Goal: Navigation & Orientation: Find specific page/section

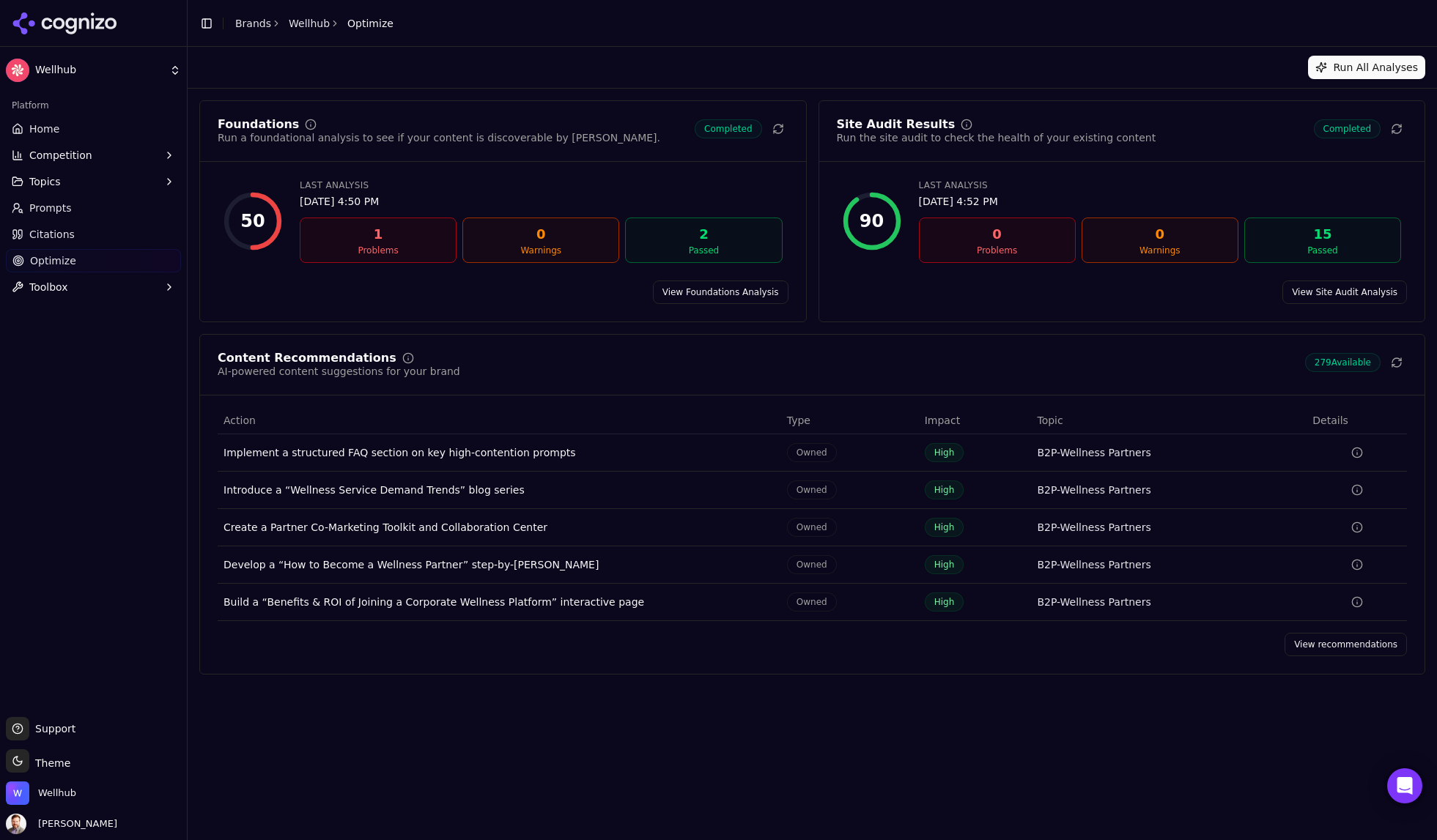
click at [67, 69] on html "Wellhub Platform Home Competition Topics Prompts Citations Optimize Toolbox Sup…" at bounding box center [718, 420] width 1437 height 840
click at [39, 129] on html "Wellhub Platform Home Competition Topics Prompts Citations Optimize Toolbox Sup…" at bounding box center [718, 420] width 1437 height 840
click at [43, 134] on span "Home" at bounding box center [44, 129] width 30 height 15
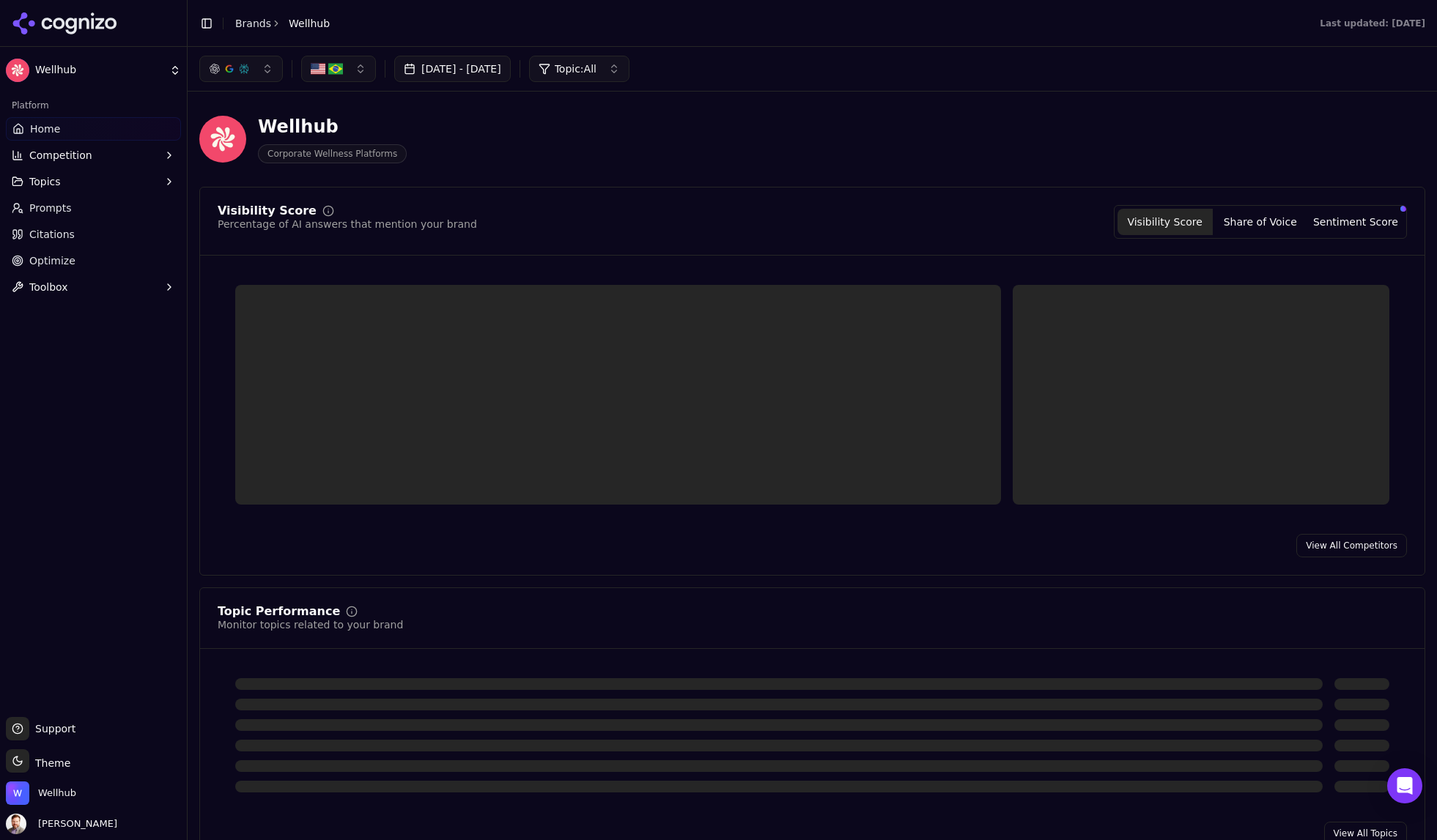
click at [365, 75] on button "button" at bounding box center [339, 68] width 75 height 26
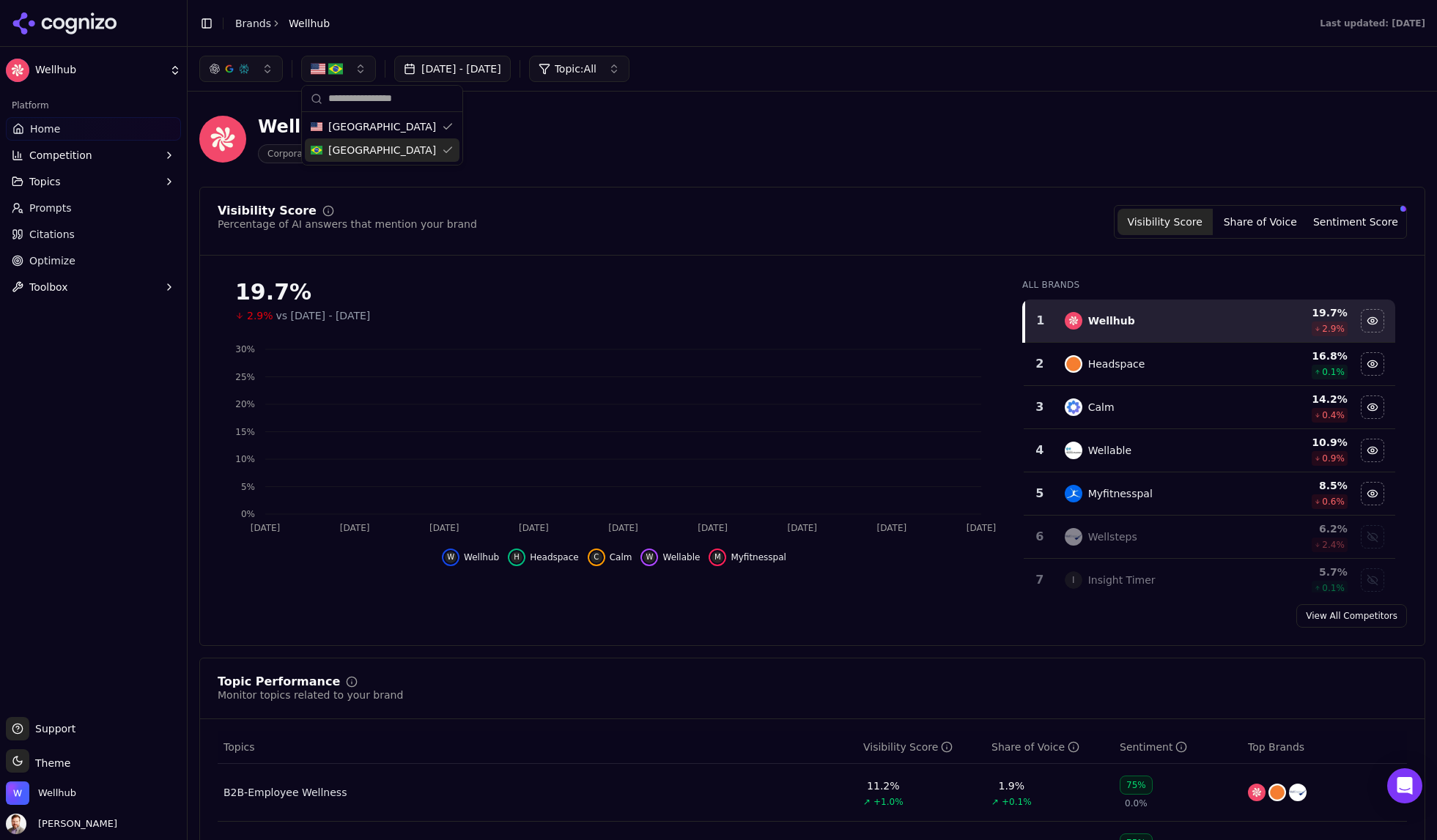
click at [343, 141] on div "[GEOGRAPHIC_DATA]" at bounding box center [382, 150] width 155 height 24
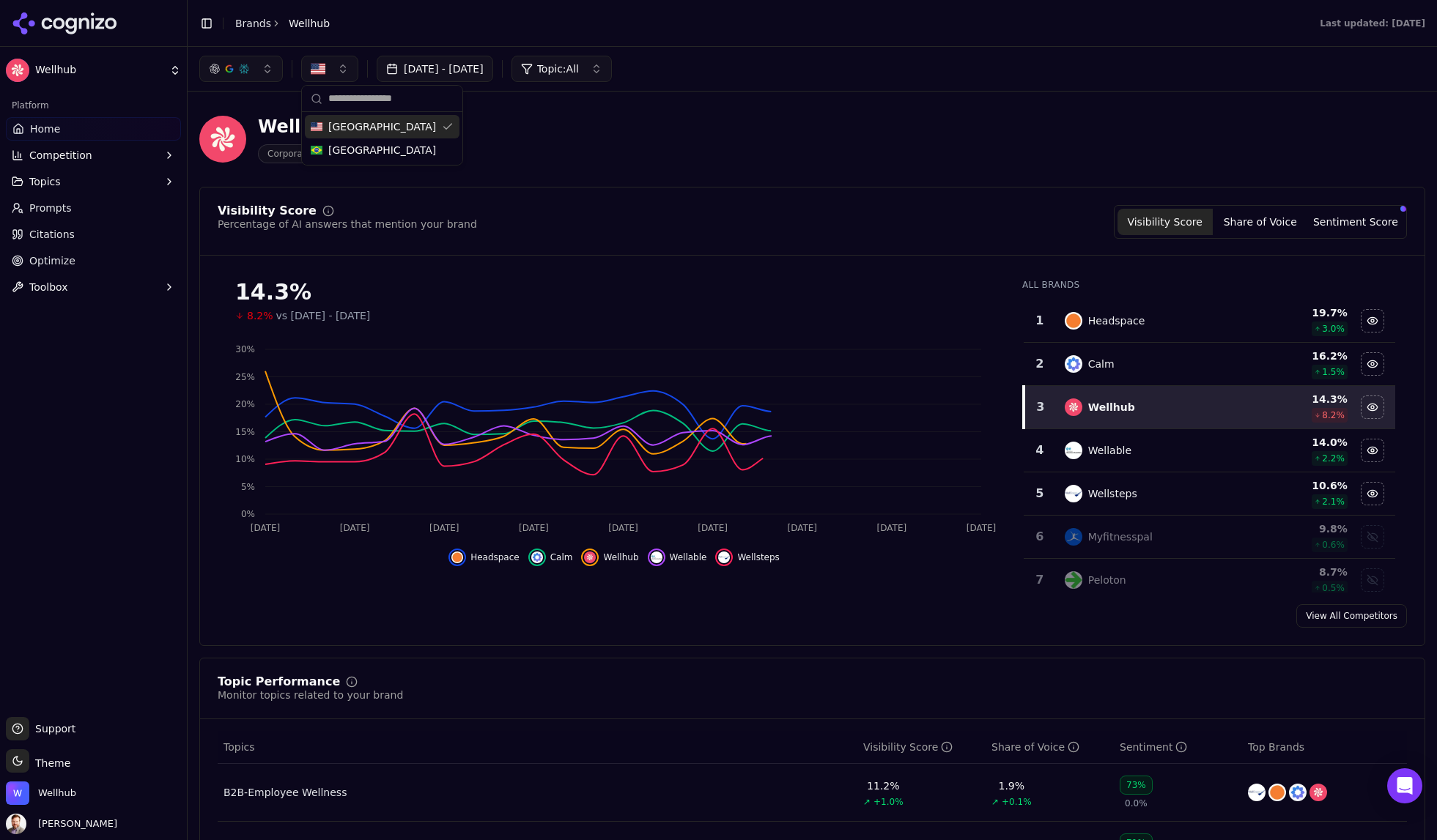
click at [393, 129] on div "[GEOGRAPHIC_DATA]" at bounding box center [382, 126] width 155 height 24
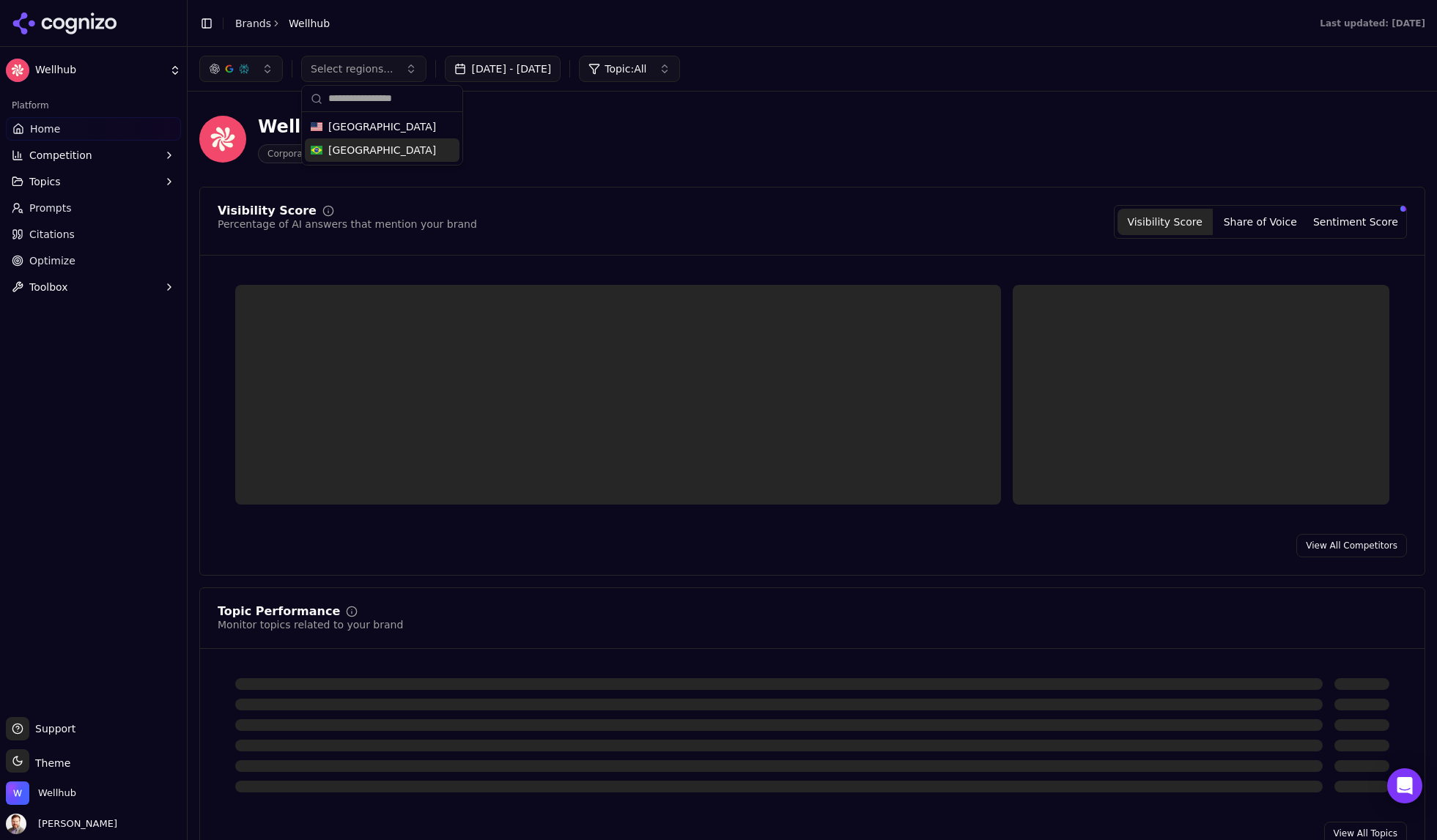
click at [384, 153] on div "[GEOGRAPHIC_DATA]" at bounding box center [382, 150] width 155 height 24
click at [757, 255] on div "Visibility Score Percentage of AI answers that mention your brand Visibility Sc…" at bounding box center [812, 231] width 1225 height 51
click at [54, 127] on span "Home" at bounding box center [45, 129] width 30 height 15
